Goal: Task Accomplishment & Management: Use online tool/utility

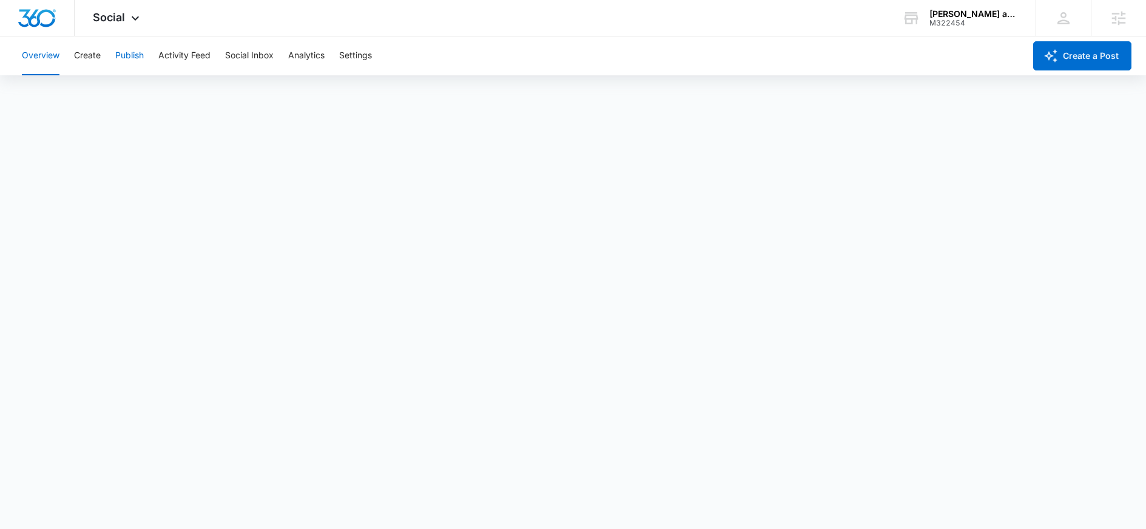
click at [127, 56] on button "Publish" at bounding box center [129, 55] width 29 height 39
click at [89, 59] on button "Create" at bounding box center [87, 55] width 27 height 39
click at [123, 58] on button "Publish" at bounding box center [129, 55] width 29 height 39
click at [129, 56] on button "Publish" at bounding box center [129, 55] width 29 height 39
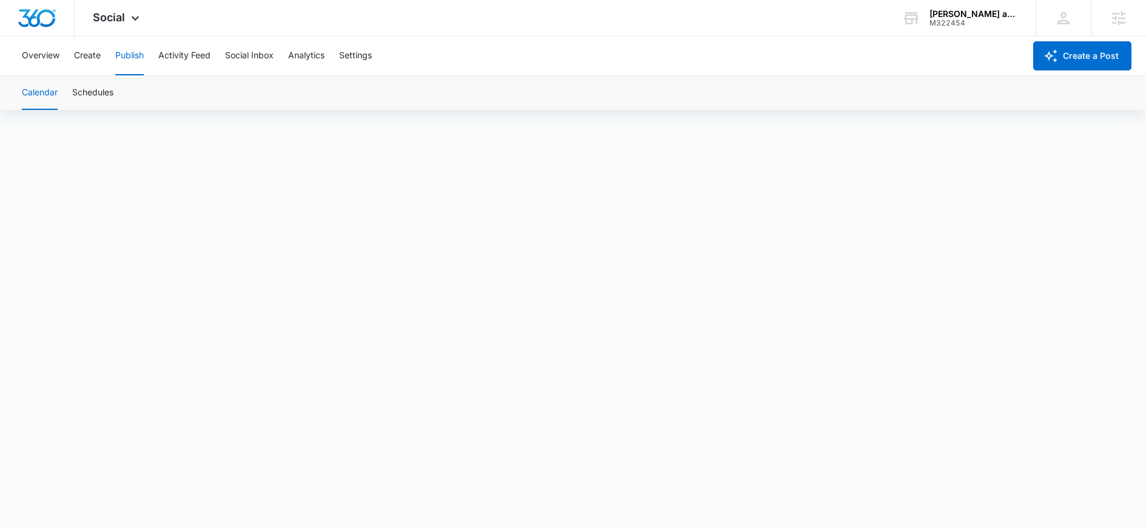
scroll to position [0, 0]
